Goal: Navigation & Orientation: Find specific page/section

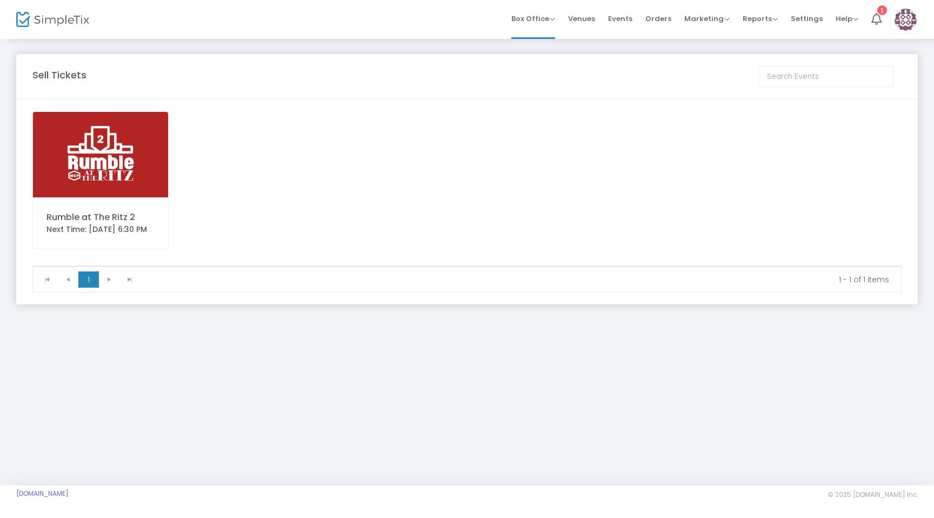
click at [107, 166] on img at bounding box center [100, 154] width 135 height 85
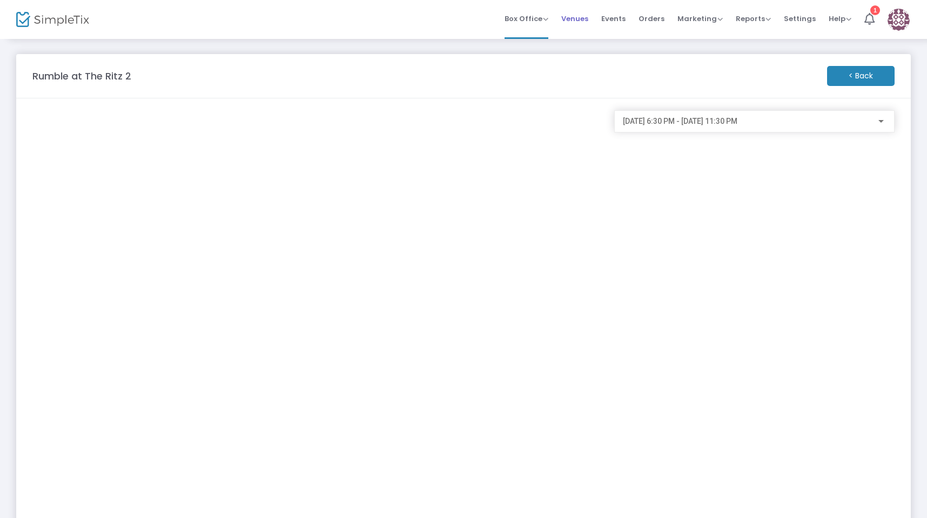
click at [586, 24] on span "Venues" at bounding box center [575, 19] width 27 height 28
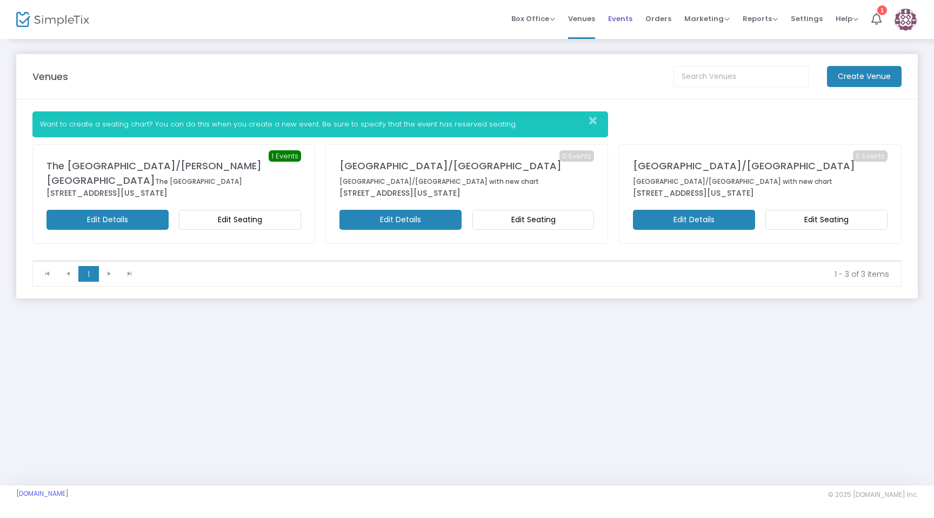
click at [626, 14] on span "Events" at bounding box center [620, 19] width 24 height 28
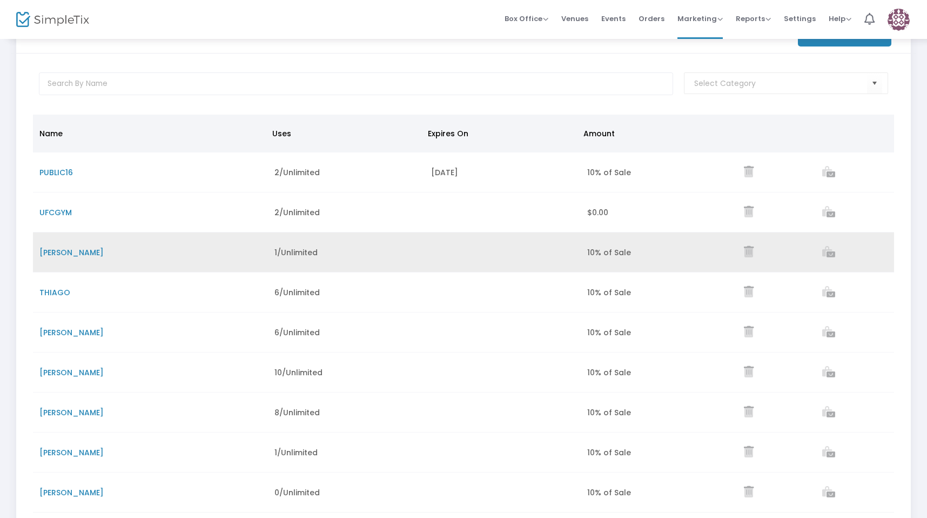
scroll to position [56, 0]
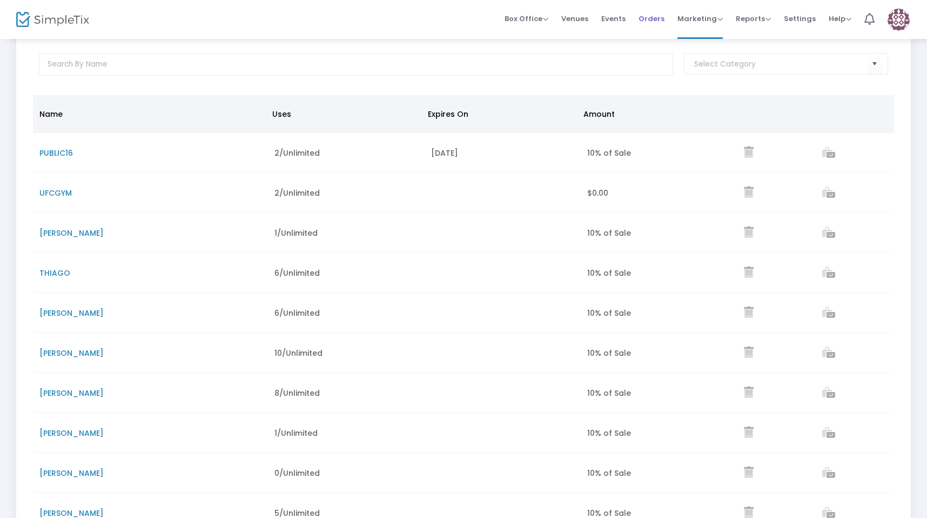
click at [656, 24] on span "Orders" at bounding box center [652, 19] width 26 height 28
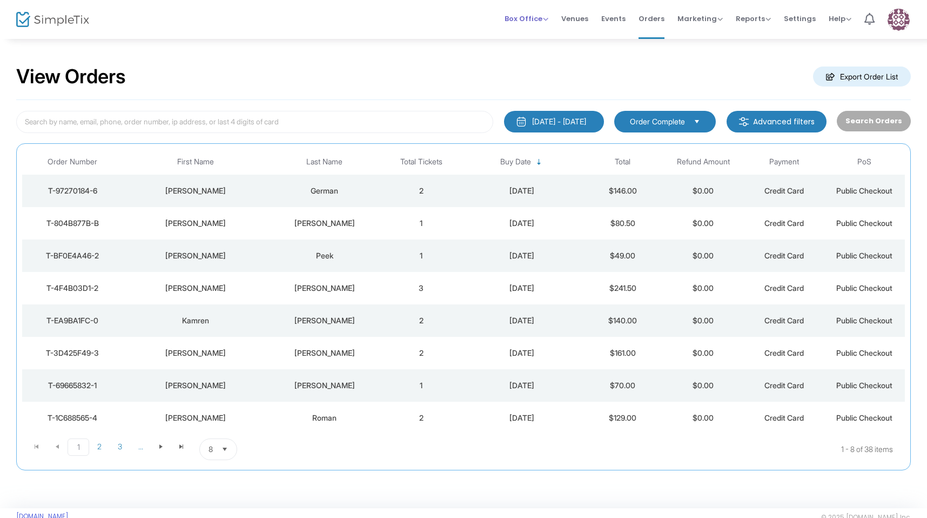
click at [536, 22] on span "Box Office" at bounding box center [527, 19] width 44 height 10
click at [545, 41] on li "Sell Tickets" at bounding box center [543, 36] width 77 height 21
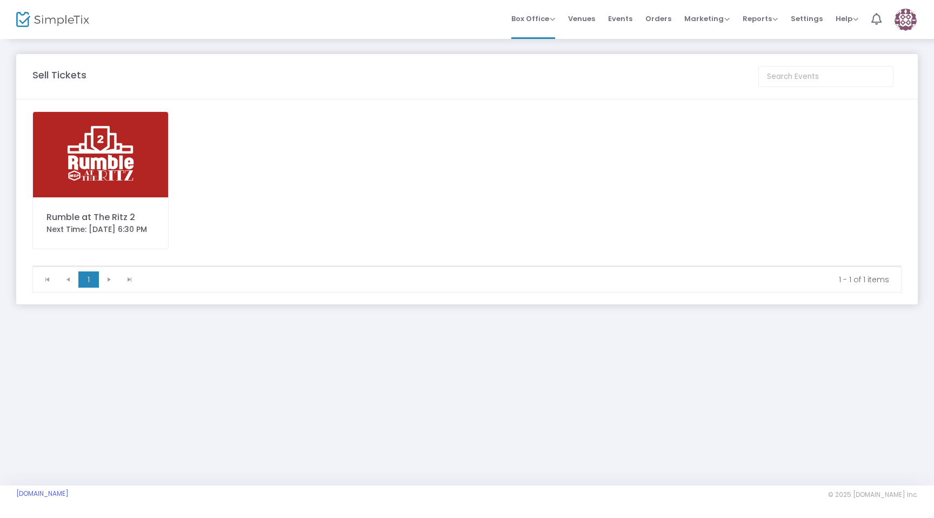
click at [116, 152] on img at bounding box center [100, 154] width 135 height 85
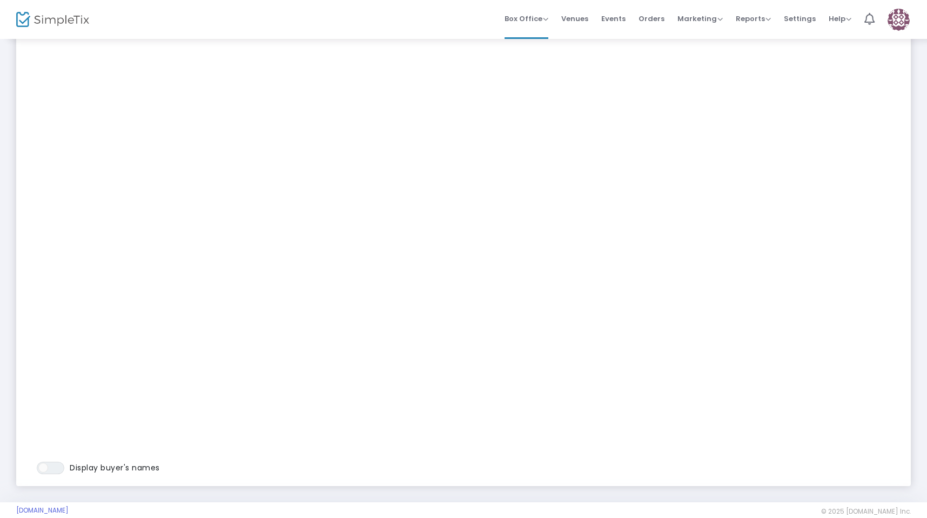
scroll to position [109, 0]
